Goal: Navigation & Orientation: Find specific page/section

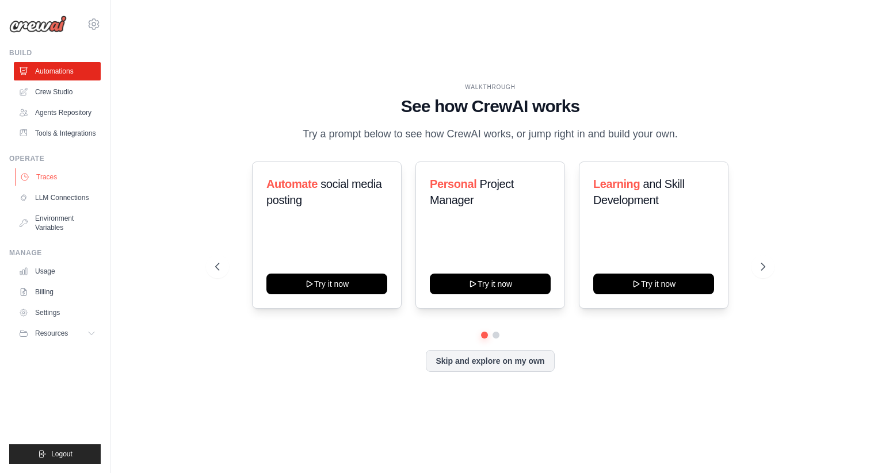
click at [44, 175] on link "Traces" at bounding box center [58, 177] width 87 height 18
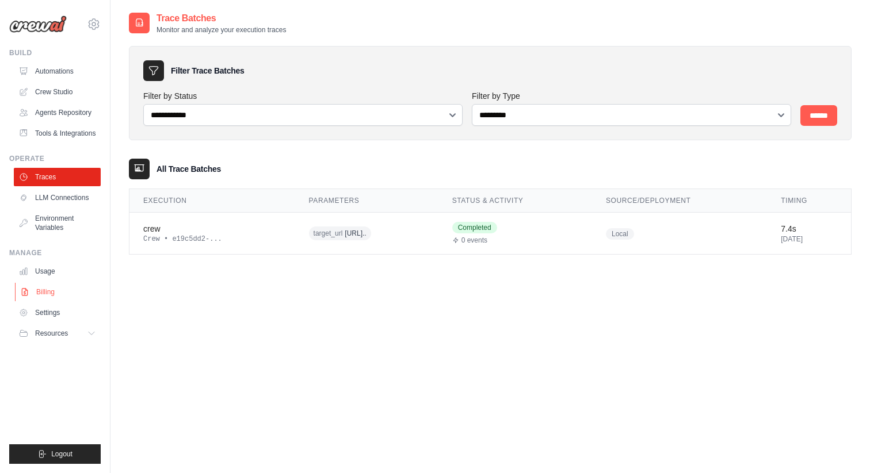
click at [44, 284] on link "Billing" at bounding box center [58, 292] width 87 height 18
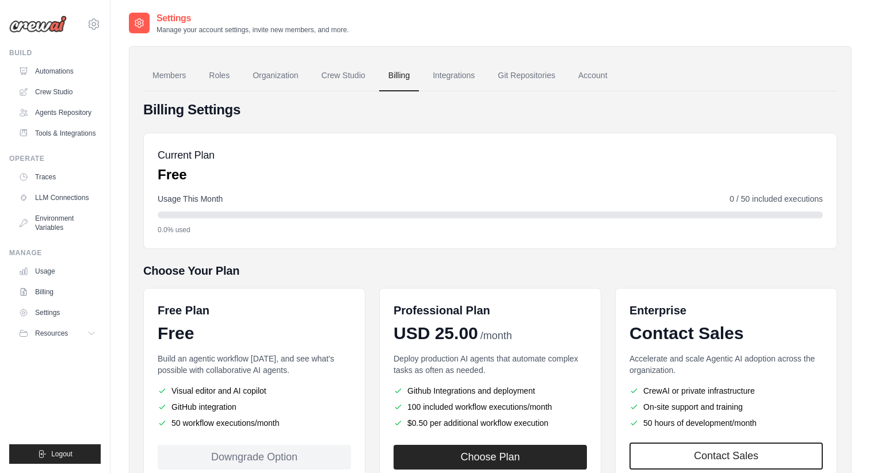
scroll to position [85, 0]
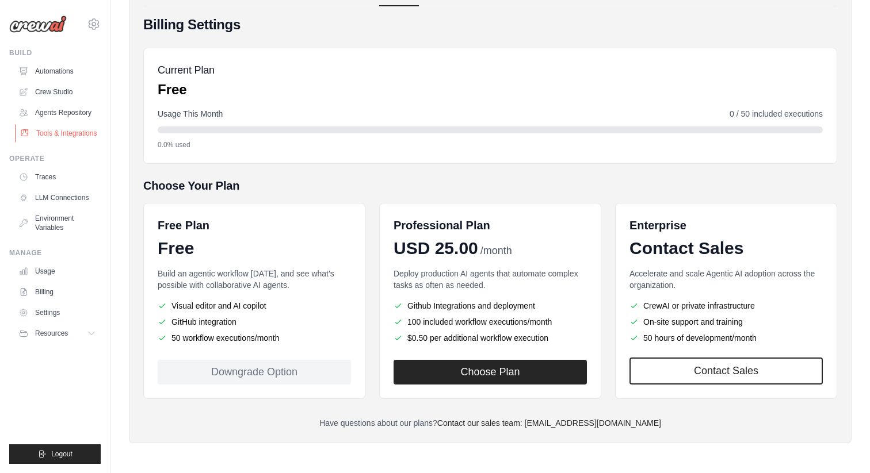
click at [74, 136] on link "Tools & Integrations" at bounding box center [58, 133] width 87 height 18
